Goal: Find specific page/section: Find specific page/section

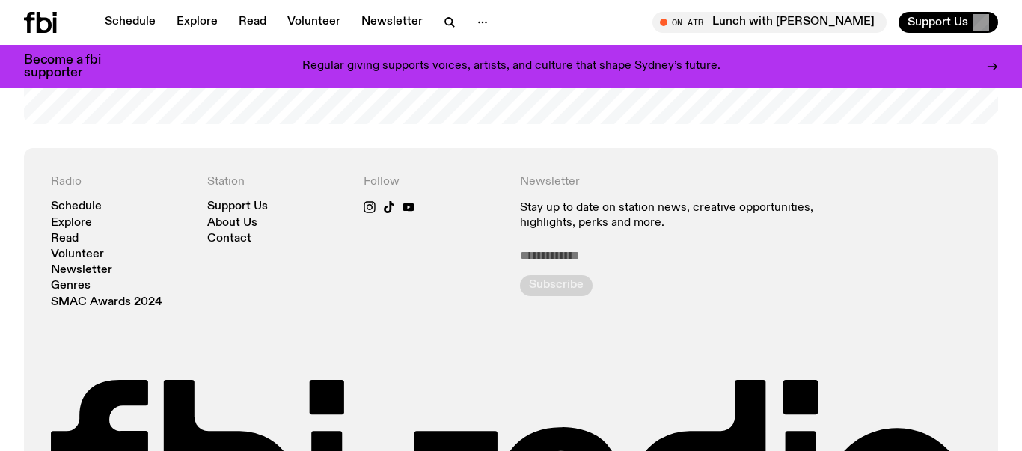
scroll to position [3110, 0]
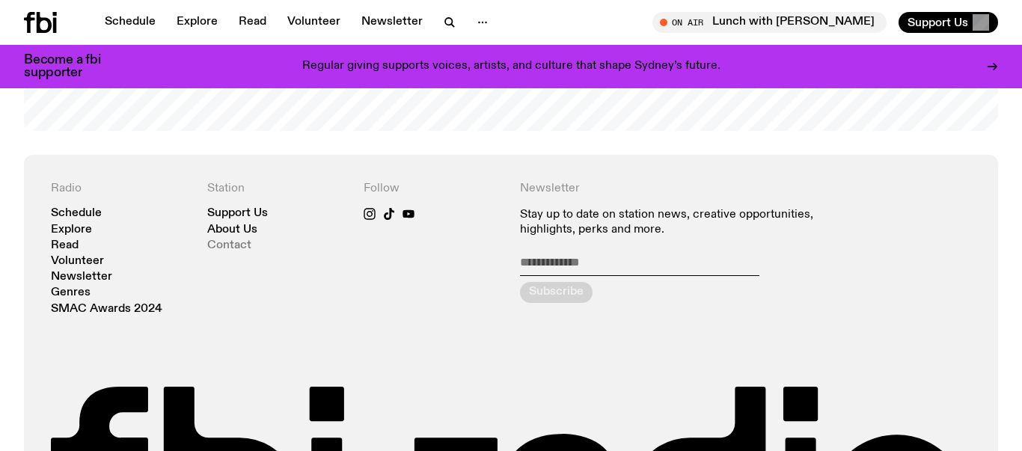
click at [227, 242] on link "Contact" at bounding box center [229, 245] width 44 height 11
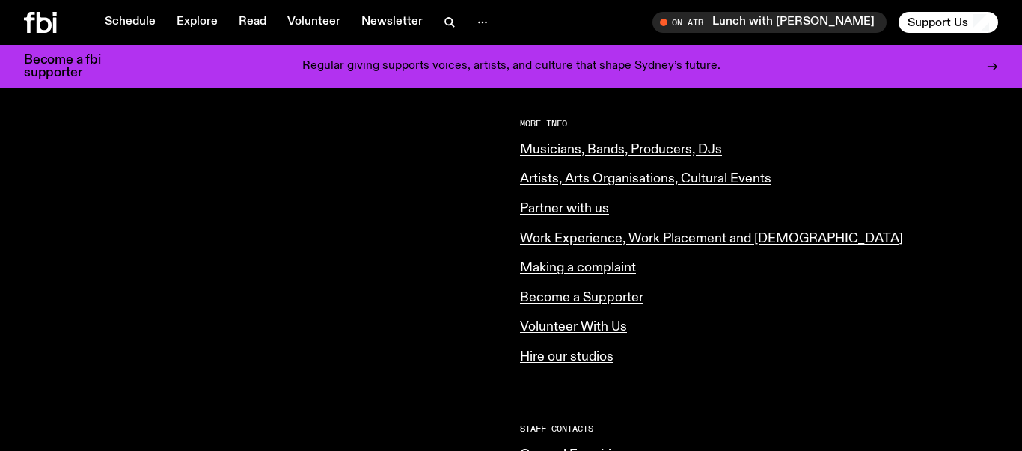
scroll to position [595, 0]
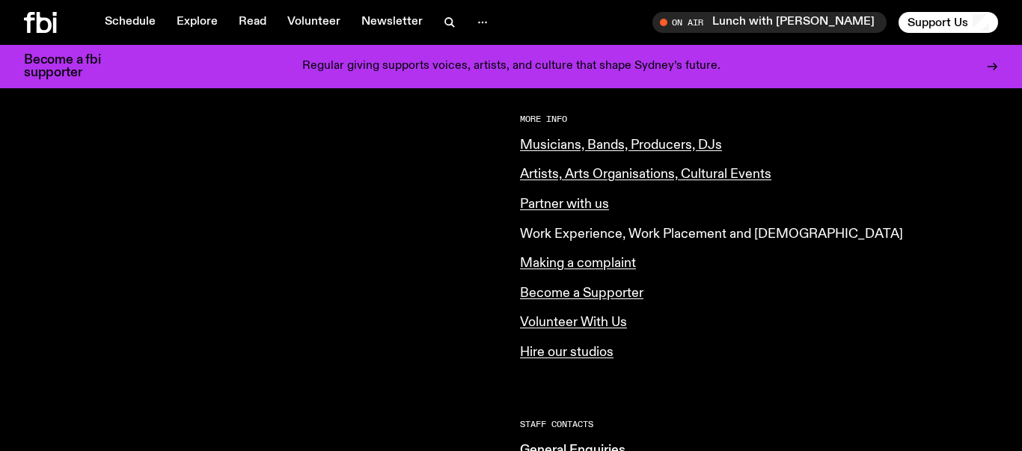
click at [596, 231] on link "Work Experience, Work Placement and [DEMOGRAPHIC_DATA]" at bounding box center [711, 233] width 383 height 13
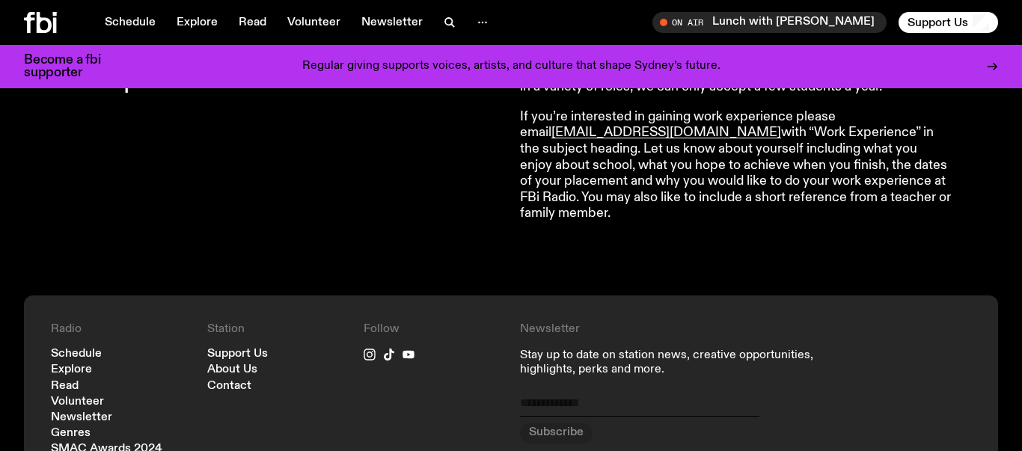
scroll to position [578, 0]
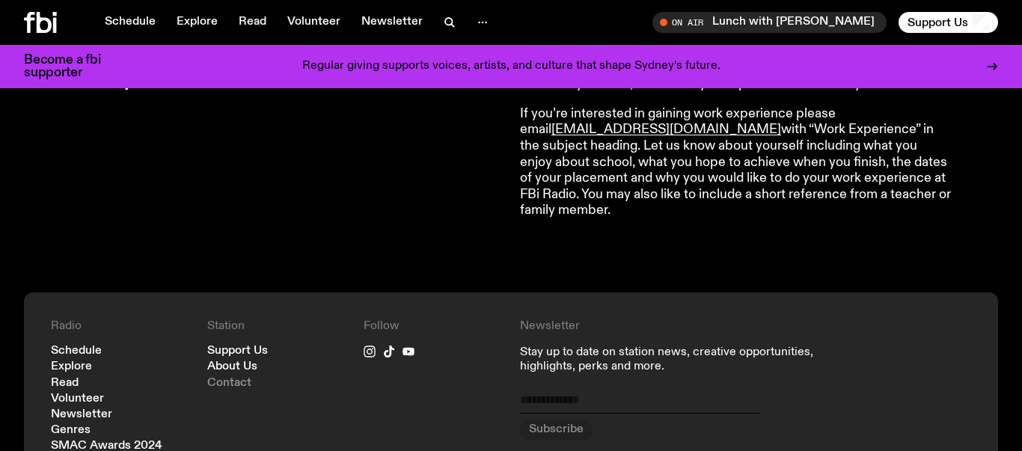
click at [239, 380] on link "Contact" at bounding box center [229, 383] width 44 height 11
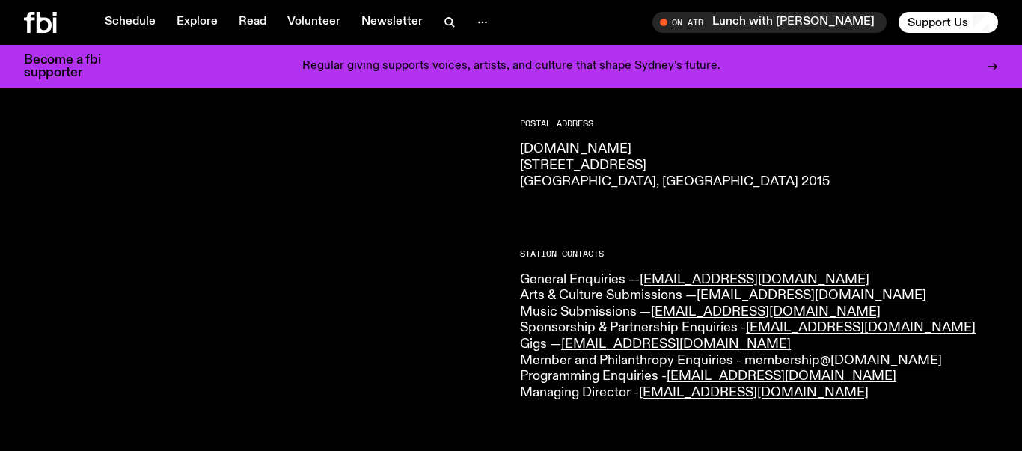
scroll to position [251, 0]
